Goal: Transaction & Acquisition: Obtain resource

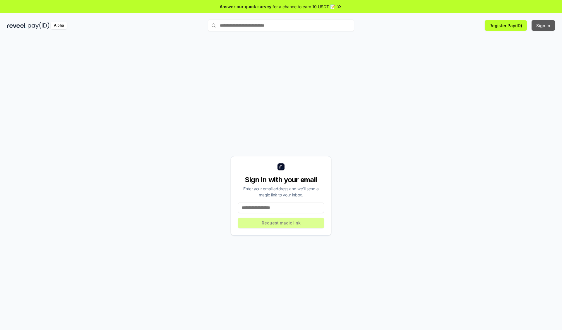
click at [543, 25] on button "Sign In" at bounding box center [542, 25] width 23 height 11
type input "**********"
click at [281, 223] on button "Request magic link" at bounding box center [281, 223] width 86 height 11
